Goal: Task Accomplishment & Management: Use online tool/utility

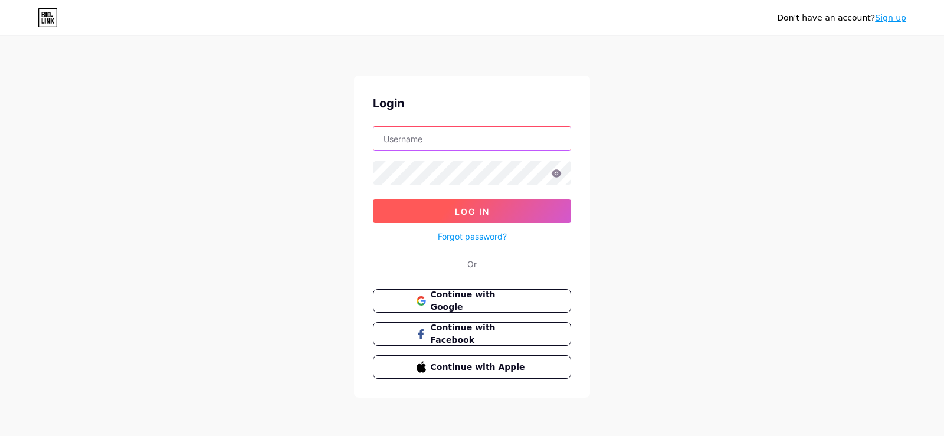
type input "[EMAIL_ADDRESS][DOMAIN_NAME]"
click at [457, 207] on span "Log In" at bounding box center [472, 212] width 35 height 10
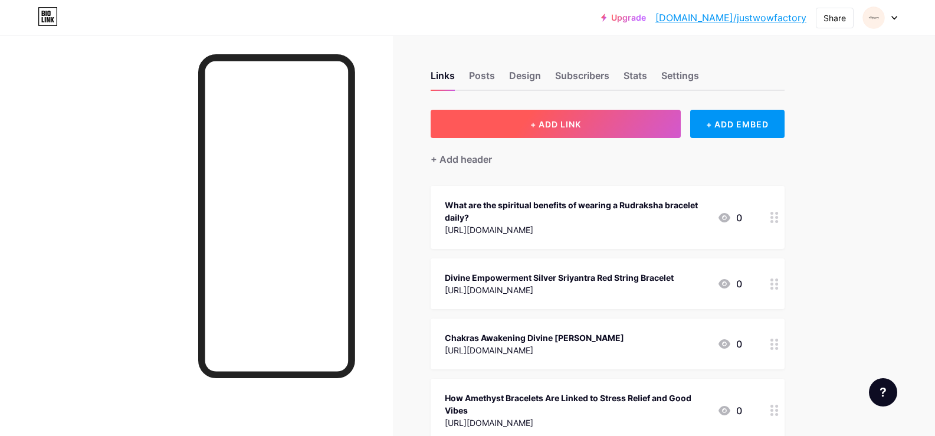
click at [531, 129] on button "+ ADD LINK" at bounding box center [556, 124] width 251 height 28
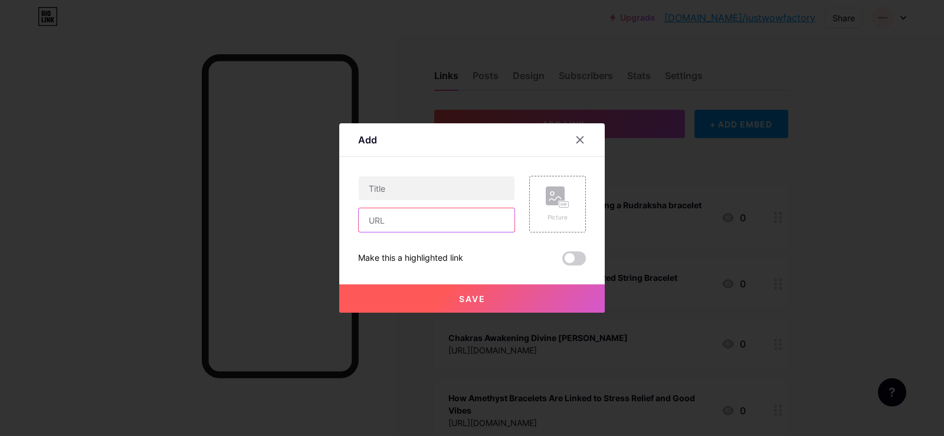
click at [405, 225] on input "text" at bounding box center [437, 220] width 156 height 24
paste input "[URL][DOMAIN_NAME]"
type input "[URL][DOMAIN_NAME]"
click at [420, 183] on input "text" at bounding box center [437, 188] width 156 height 24
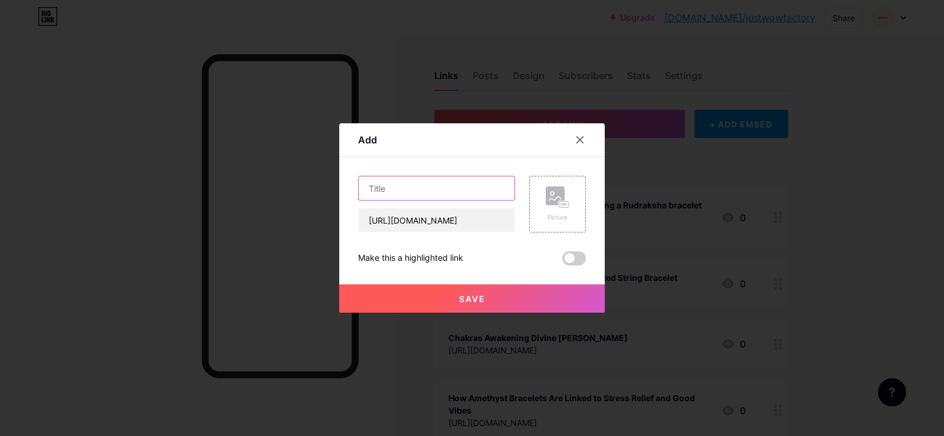
scroll to position [0, 0]
paste input "The Uncomplaining Soul Shiva Mantra Pendant Mala & Necklace"
type input "The Uncomplaining Soul Shiva Mantra Pendant Mala & Necklace"
click at [493, 296] on button "Save" at bounding box center [472, 298] width 266 height 28
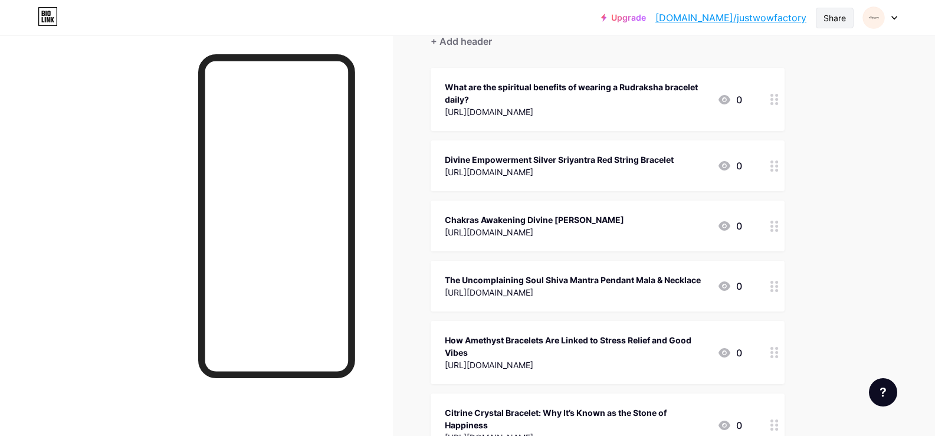
scroll to position [0, 0]
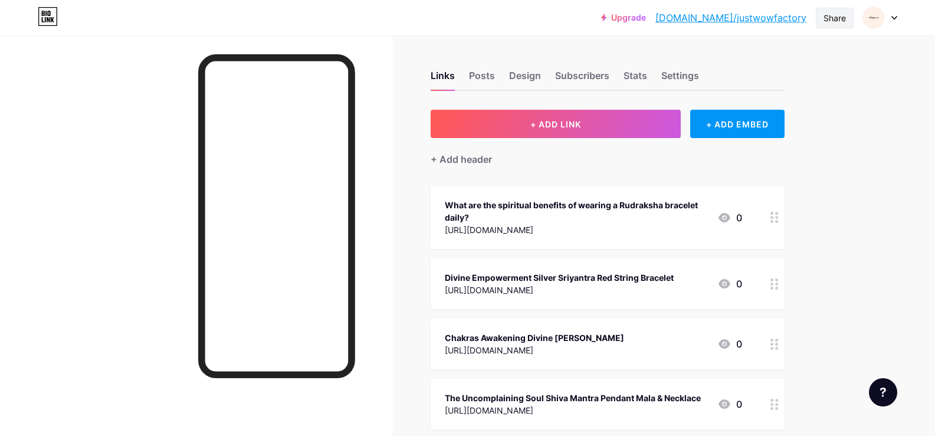
click at [829, 22] on div "Share" at bounding box center [835, 18] width 22 height 12
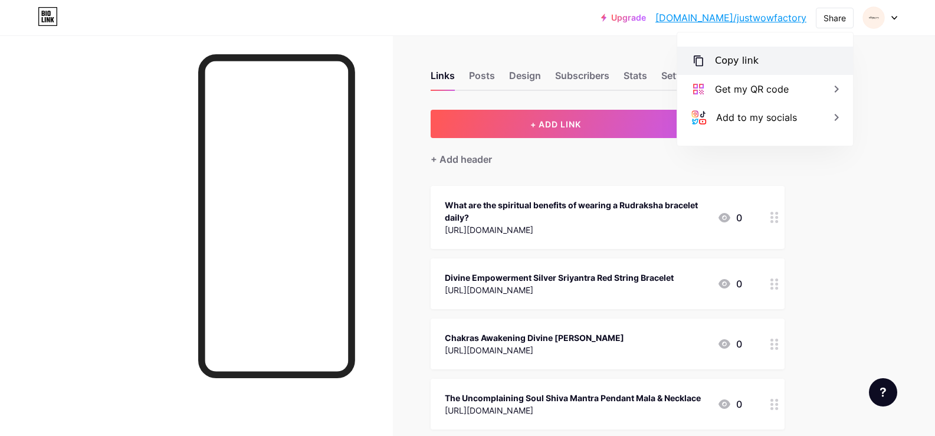
click at [779, 51] on div "Copy link" at bounding box center [765, 61] width 176 height 28
